Goal: Navigation & Orientation: Find specific page/section

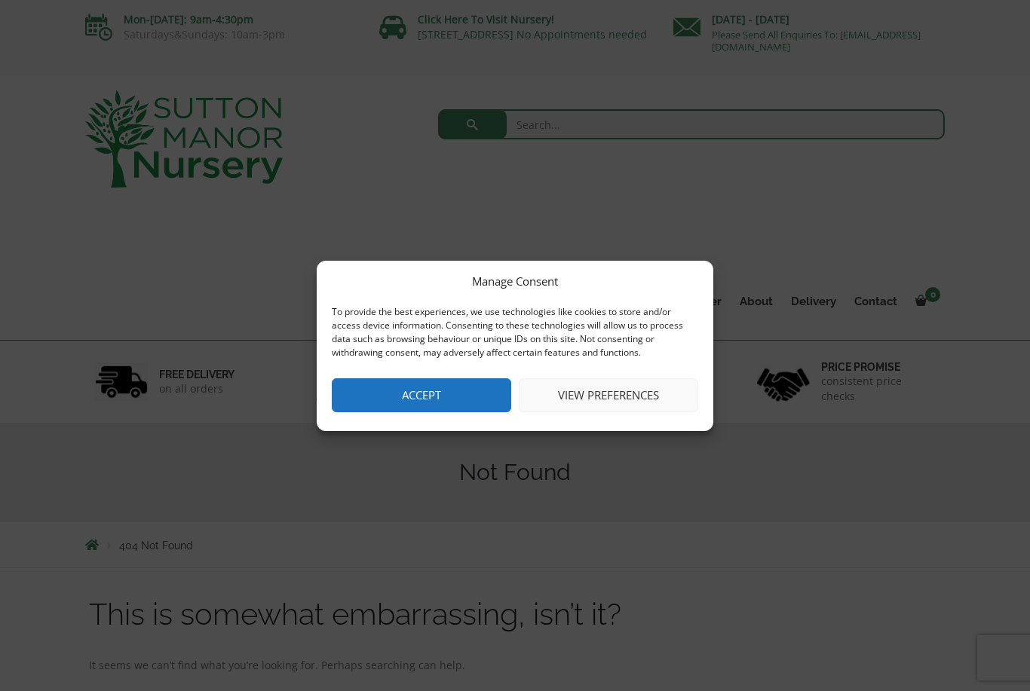
click at [461, 412] on button "Accept" at bounding box center [421, 396] width 179 height 34
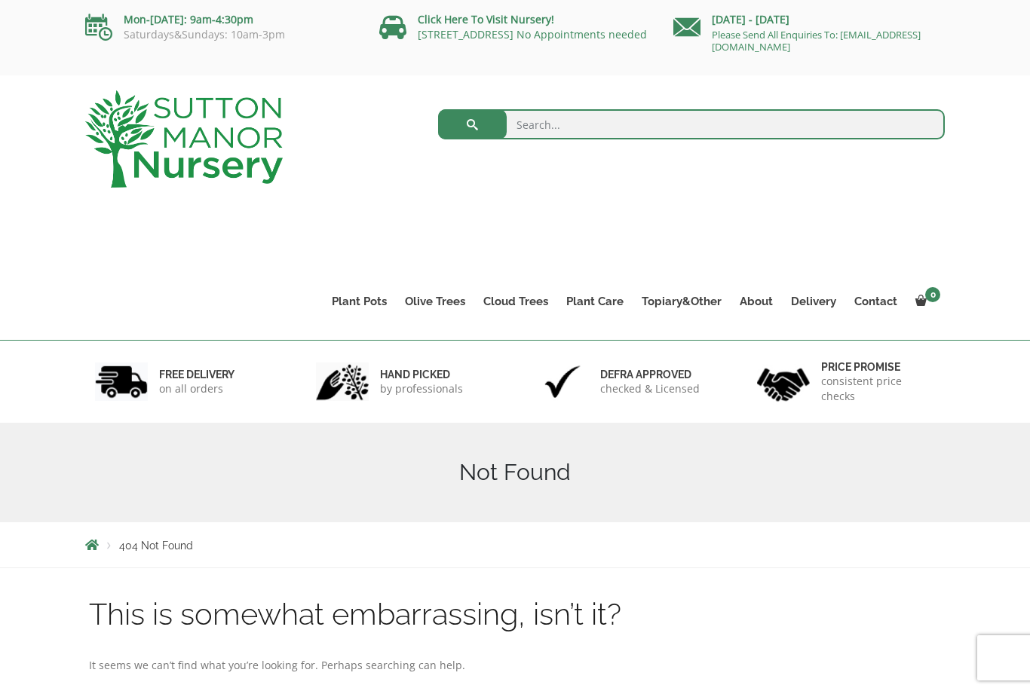
click at [231, 150] on img at bounding box center [184, 138] width 198 height 97
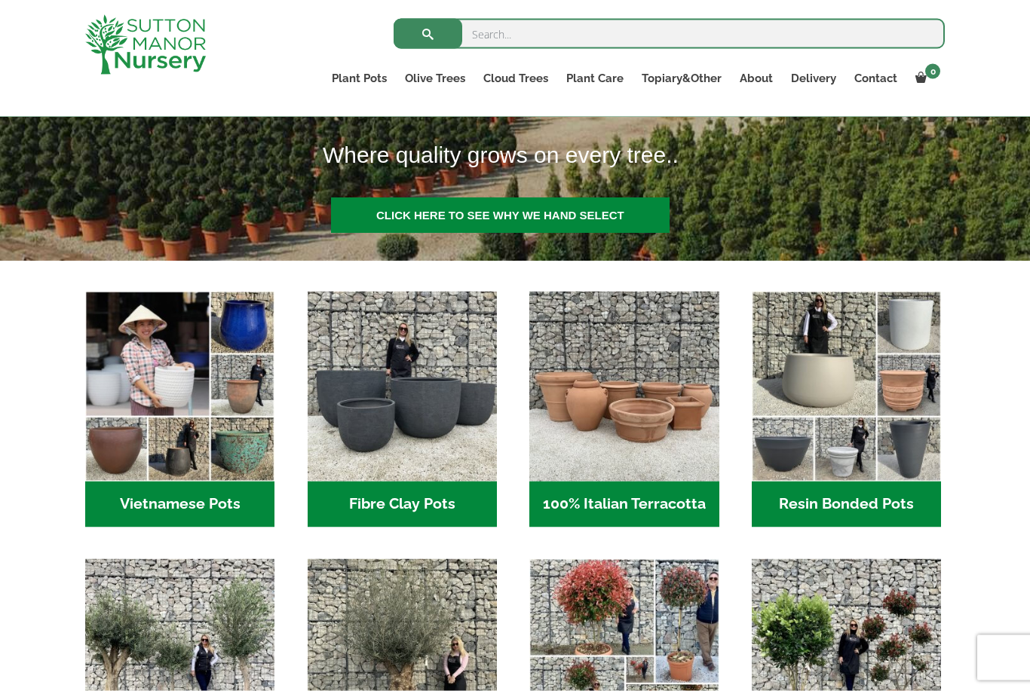
scroll to position [331, 0]
click at [452, 689] on img "Visit product category All Gnarled Olive Trees" at bounding box center [402, 653] width 189 height 189
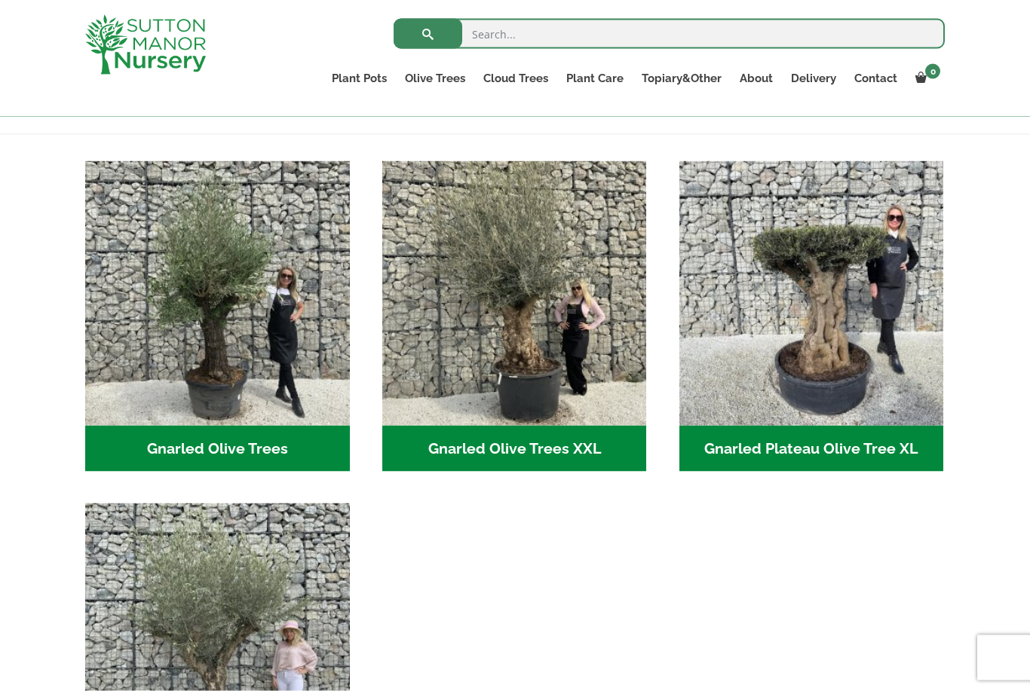
scroll to position [302, 0]
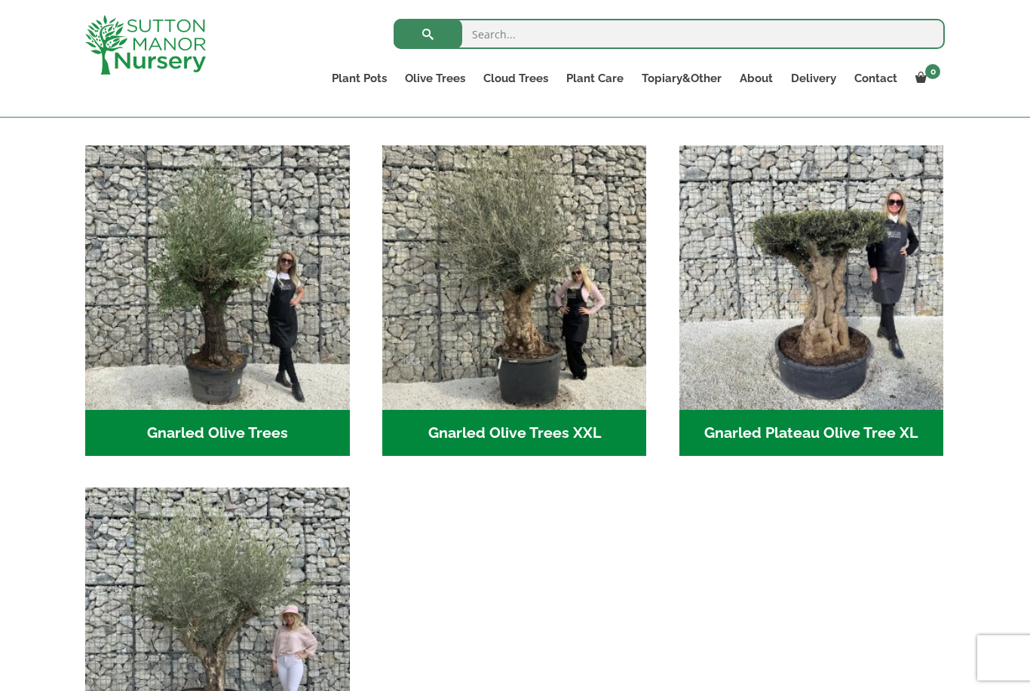
click at [256, 337] on img "Visit product category Gnarled Olive Trees" at bounding box center [217, 278] width 265 height 265
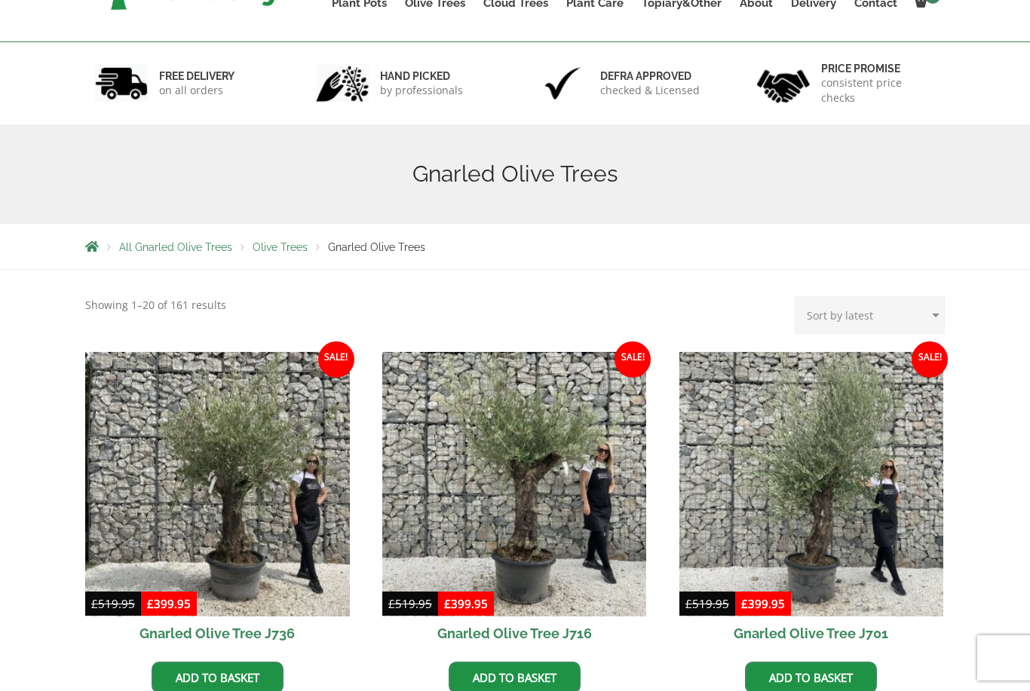
scroll to position [356, 0]
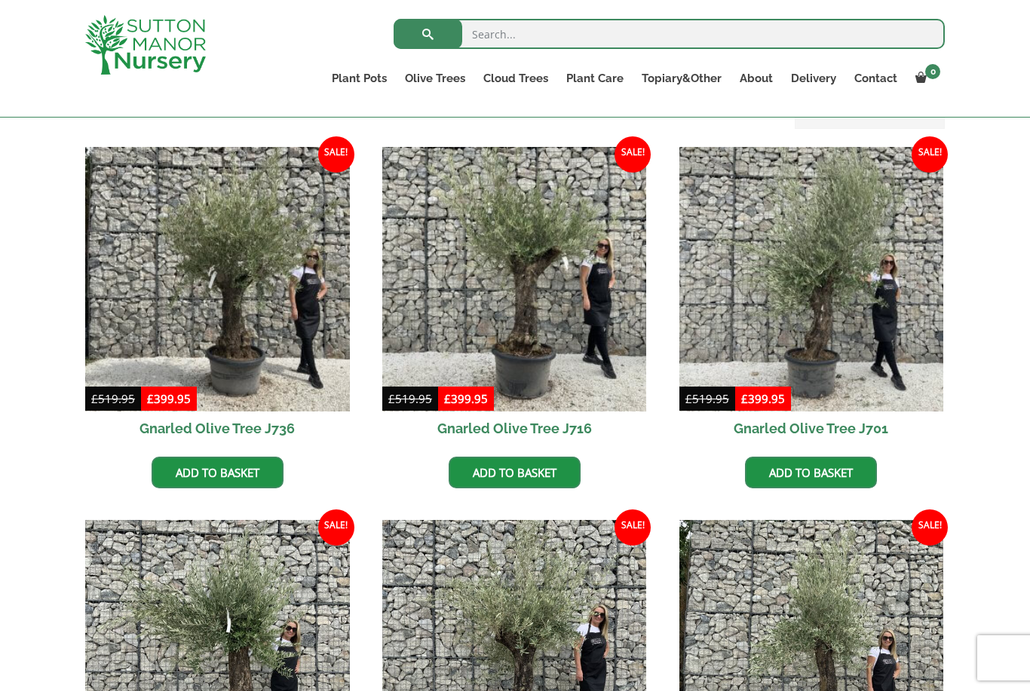
click at [545, 342] on img at bounding box center [514, 279] width 265 height 265
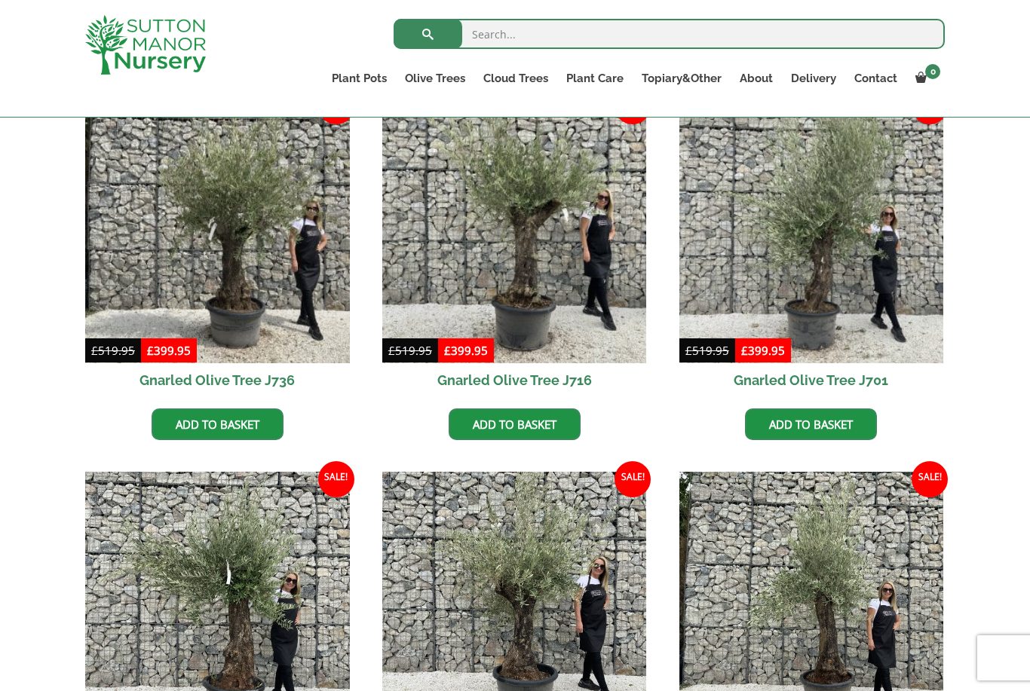
click at [249, 282] on img at bounding box center [217, 231] width 265 height 265
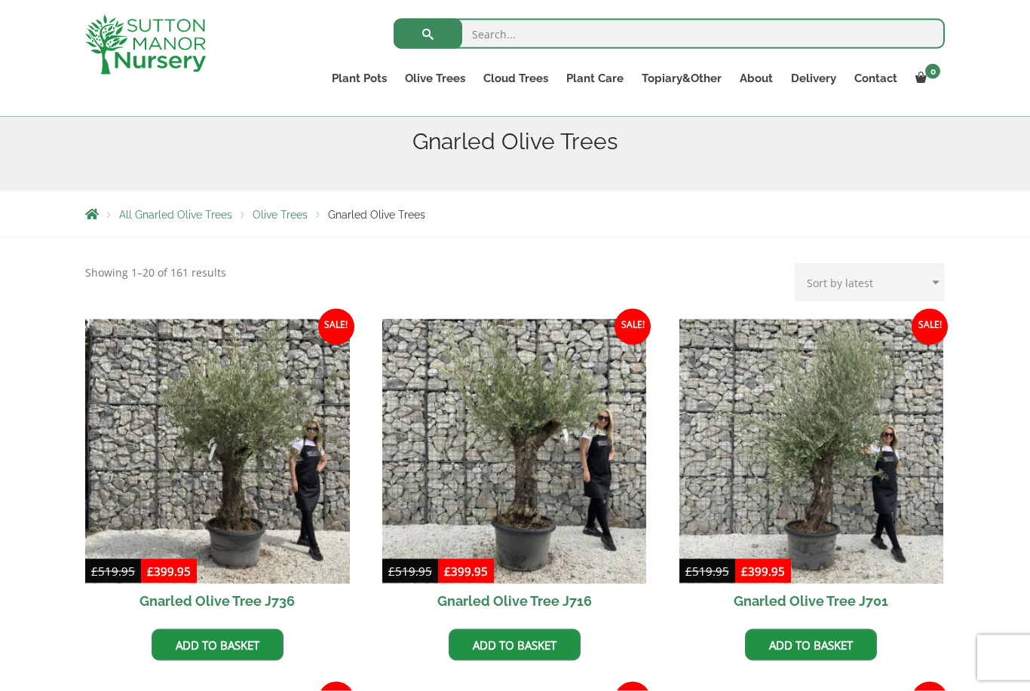
scroll to position [0, 0]
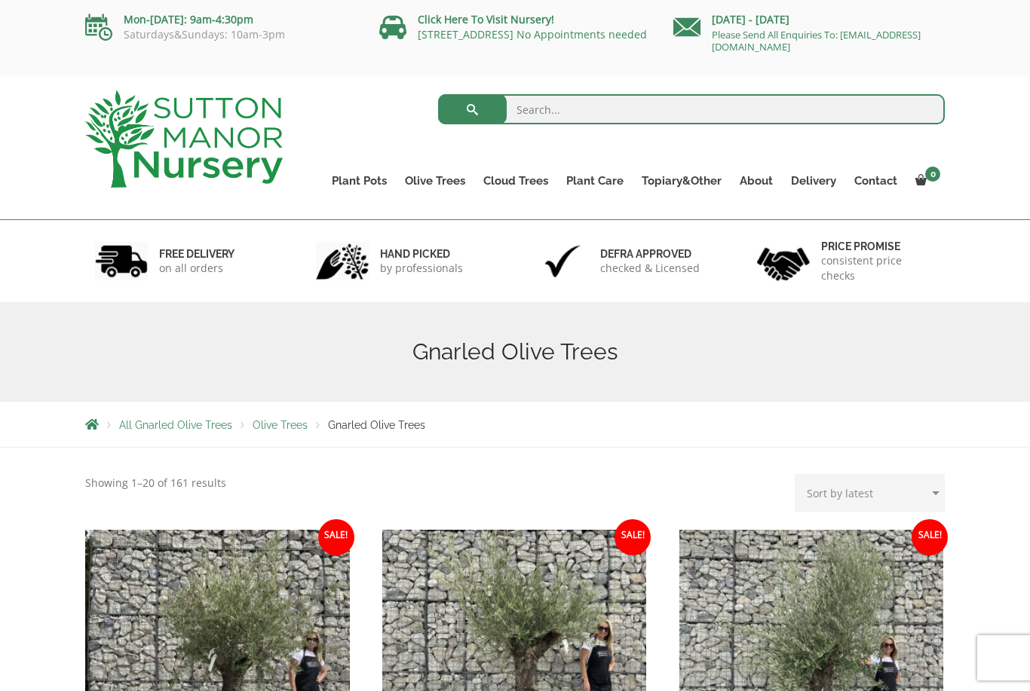
click at [361, 183] on link "Plant Pots" at bounding box center [359, 180] width 73 height 21
click at [0, 0] on ul "Resin Bonded Pots The Amalfi Pots The Milan Pots The Capri Pots The Brunello Po…" at bounding box center [0, 0] width 0 height 0
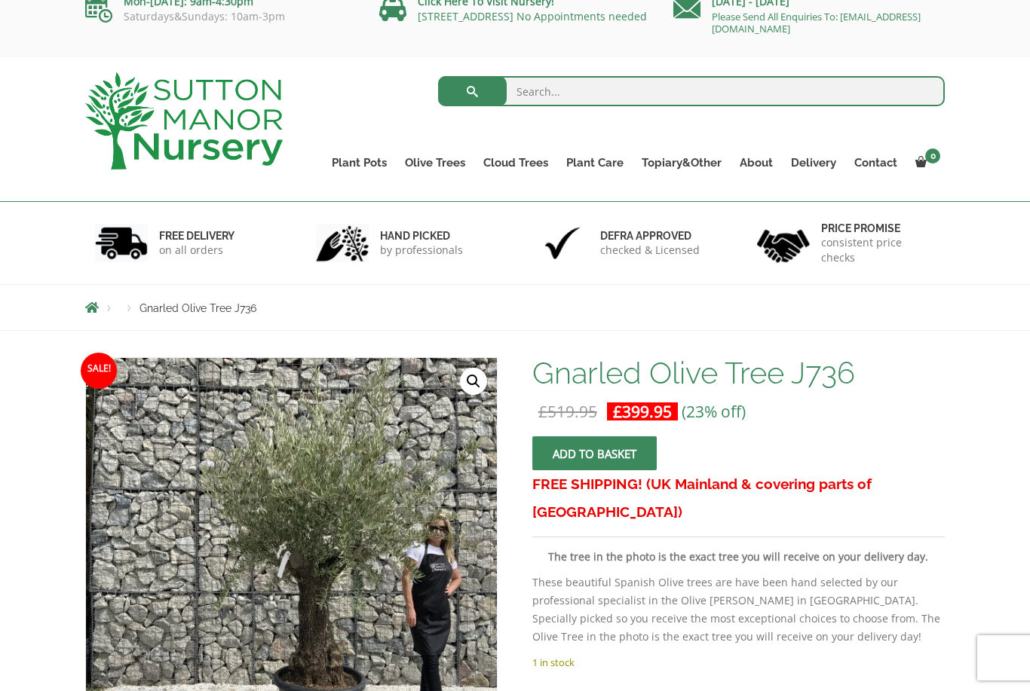
scroll to position [191, 0]
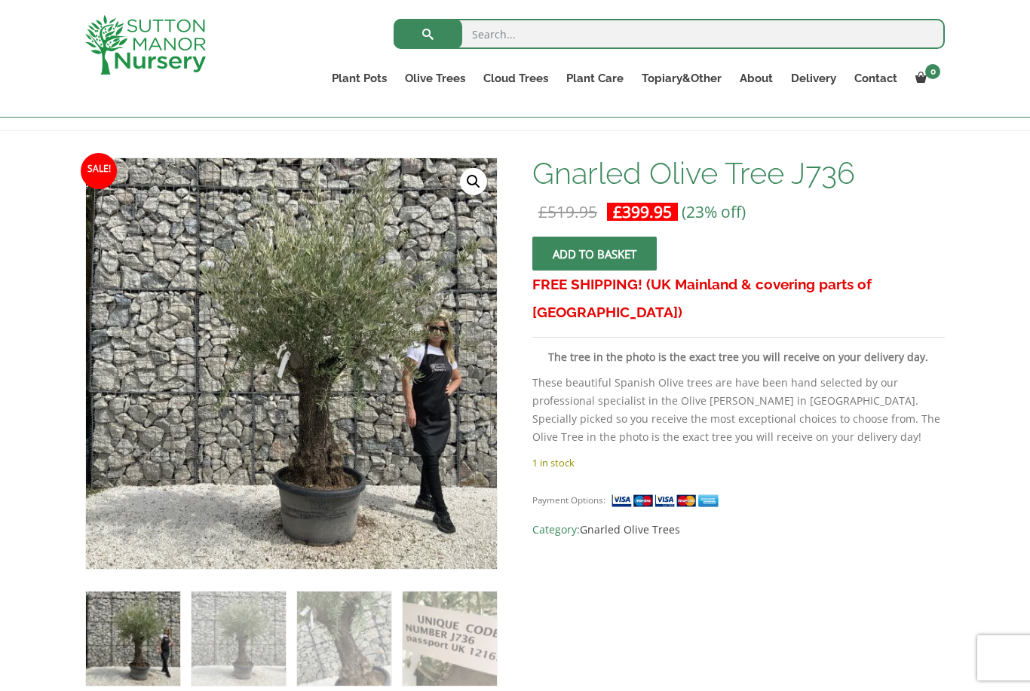
click at [63, 91] on div "Search for: Plant Pots Resin Bonded Pots The Amalfi Pots The Milan Pots The Cap…" at bounding box center [515, 59] width 1030 height 118
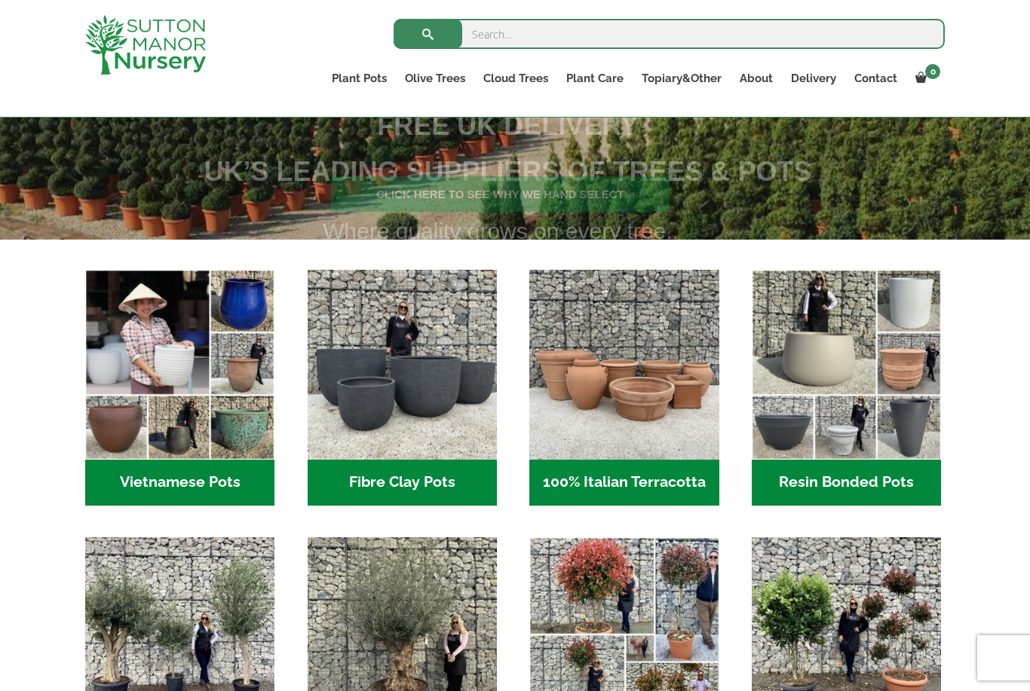
click at [415, 409] on img "Visit product category Fibre Clay Pots" at bounding box center [402, 364] width 189 height 189
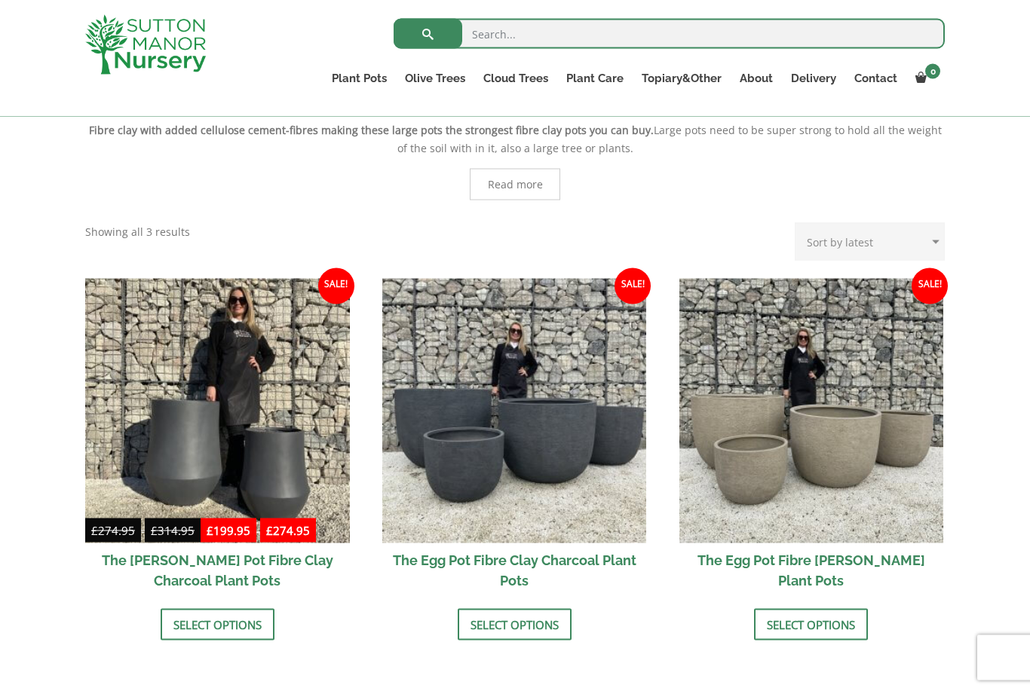
scroll to position [326, 0]
click at [524, 81] on link "Cloud Trees" at bounding box center [515, 78] width 83 height 21
click at [0, 0] on link "Ilex Crenata Cloud Trees" at bounding box center [0, 0] width 0 height 0
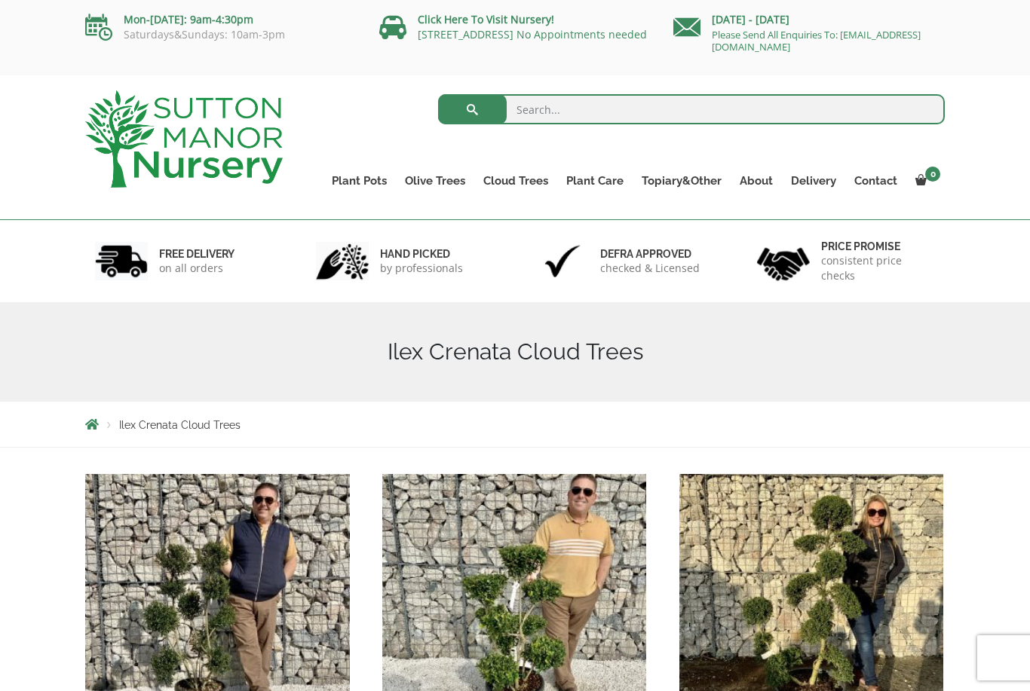
click at [0, 0] on link "Castlewellan" at bounding box center [0, 0] width 0 height 0
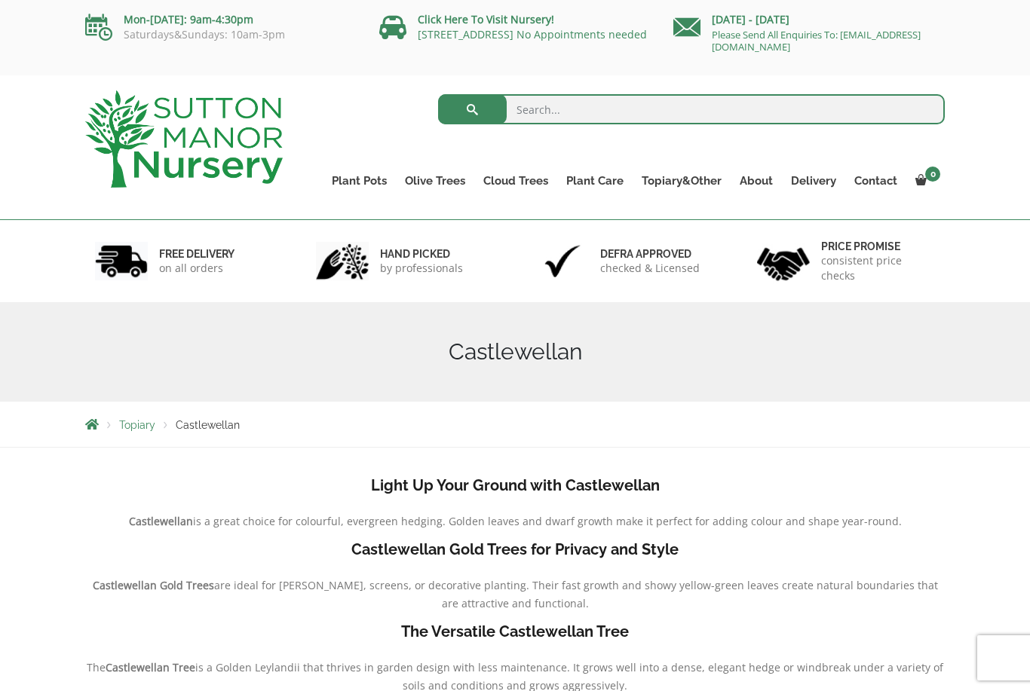
click at [998, 403] on div "Topiary Castlewellan" at bounding box center [515, 425] width 1030 height 46
click at [0, 0] on link "Ligustrum Pom Poms" at bounding box center [0, 0] width 0 height 0
